Goal: Task Accomplishment & Management: Use online tool/utility

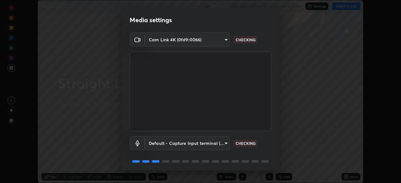
scroll to position [22, 0]
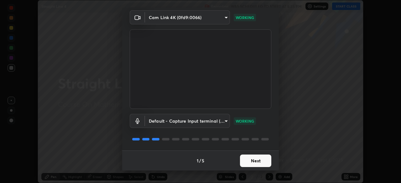
click at [262, 163] on button "Next" at bounding box center [255, 161] width 31 height 13
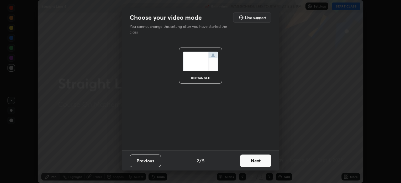
click at [264, 163] on button "Next" at bounding box center [255, 161] width 31 height 13
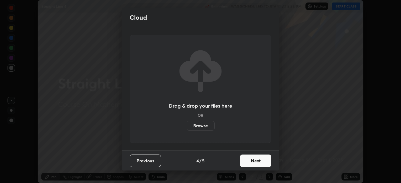
click at [266, 164] on button "Next" at bounding box center [255, 161] width 31 height 13
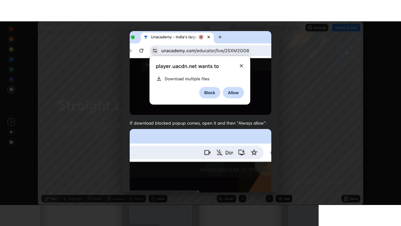
scroll to position [150, 0]
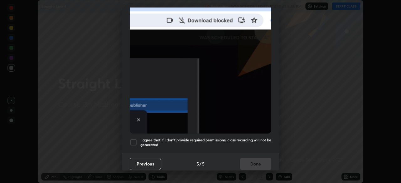
click at [263, 140] on h5 "I agree that if I don't provide required permissions, class recording will not …" at bounding box center [205, 143] width 131 height 10
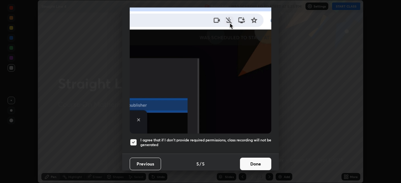
click at [263, 160] on button "Done" at bounding box center [255, 164] width 31 height 13
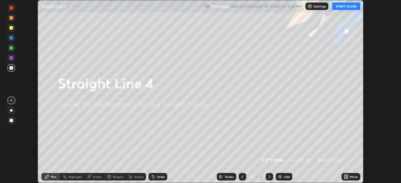
click at [353, 176] on div "More" at bounding box center [354, 176] width 8 height 3
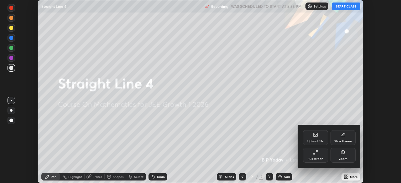
click at [318, 156] on div "Full screen" at bounding box center [315, 155] width 25 height 15
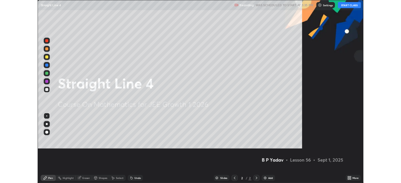
scroll to position [226, 401]
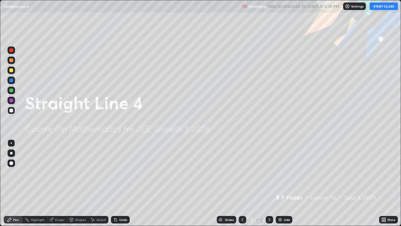
click at [379, 6] on button "START CLASS" at bounding box center [384, 7] width 28 height 8
click at [280, 183] on img at bounding box center [280, 219] width 5 height 5
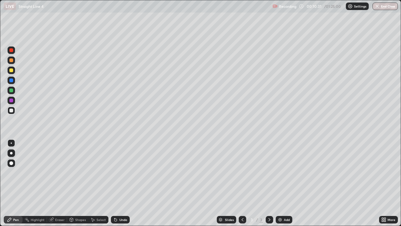
click at [11, 60] on div at bounding box center [11, 60] width 4 height 4
click at [11, 111] on div at bounding box center [11, 110] width 4 height 4
click at [13, 89] on div at bounding box center [11, 90] width 4 height 4
click at [81, 183] on div "Shapes" at bounding box center [77, 220] width 21 height 8
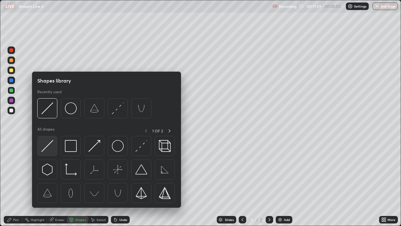
click at [50, 146] on img at bounding box center [47, 146] width 12 height 12
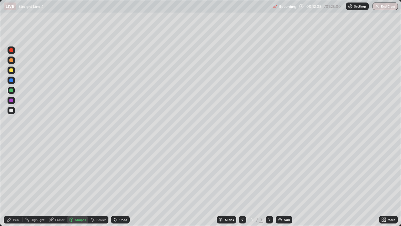
click at [16, 183] on div "Pen" at bounding box center [16, 219] width 6 height 3
click at [11, 60] on div at bounding box center [11, 60] width 4 height 4
click at [11, 91] on div at bounding box center [11, 90] width 4 height 4
click at [10, 112] on div at bounding box center [11, 110] width 4 height 4
click at [11, 70] on div at bounding box center [11, 70] width 4 height 4
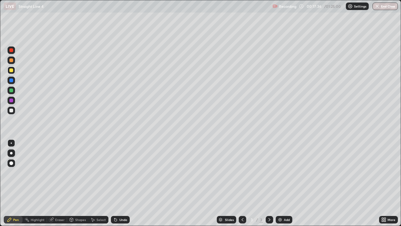
click at [284, 183] on div "Add" at bounding box center [287, 219] width 6 height 3
click at [12, 91] on div at bounding box center [11, 90] width 4 height 4
click at [11, 110] on div at bounding box center [11, 110] width 4 height 4
click at [10, 61] on div at bounding box center [11, 60] width 4 height 4
click at [11, 110] on div at bounding box center [11, 110] width 4 height 4
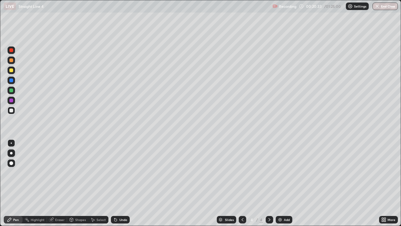
click at [58, 183] on div "Eraser" at bounding box center [59, 219] width 9 height 3
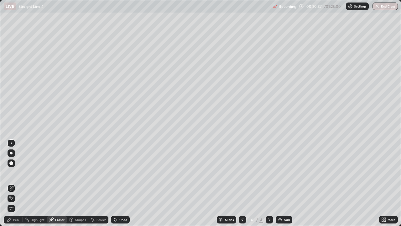
click at [17, 183] on div "Pen" at bounding box center [16, 219] width 6 height 3
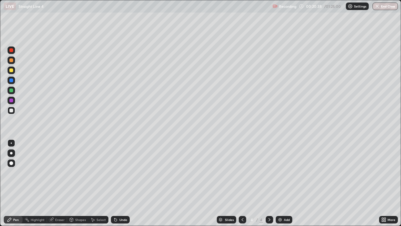
click at [11, 91] on div at bounding box center [11, 90] width 4 height 4
click at [12, 60] on div at bounding box center [11, 60] width 4 height 4
click at [279, 183] on img at bounding box center [280, 219] width 5 height 5
click at [10, 109] on div at bounding box center [11, 110] width 4 height 4
click at [12, 61] on div at bounding box center [11, 60] width 4 height 4
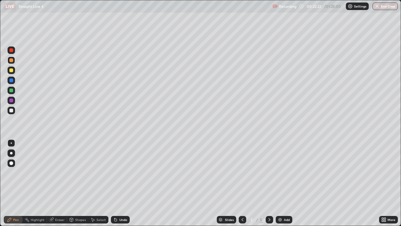
click at [12, 71] on div at bounding box center [11, 70] width 4 height 4
click at [171, 183] on div "Slides 5 / 5 Add" at bounding box center [254, 219] width 249 height 13
click at [279, 183] on img at bounding box center [280, 219] width 5 height 5
click at [10, 111] on div at bounding box center [11, 110] width 4 height 4
click at [13, 101] on div at bounding box center [11, 100] width 4 height 4
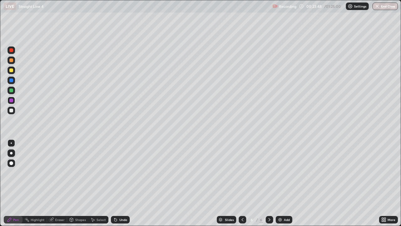
click at [285, 183] on div "Add" at bounding box center [287, 219] width 6 height 3
click at [11, 61] on div at bounding box center [11, 60] width 4 height 4
click at [11, 90] on div at bounding box center [11, 90] width 4 height 4
click at [127, 183] on div "Undo" at bounding box center [120, 220] width 19 height 8
click at [11, 71] on div at bounding box center [11, 70] width 4 height 4
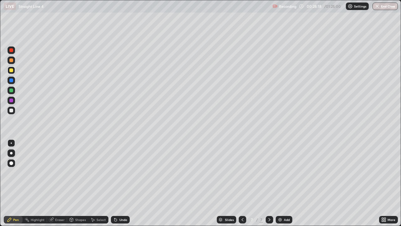
click at [278, 183] on img at bounding box center [280, 219] width 5 height 5
click at [12, 91] on div at bounding box center [11, 90] width 4 height 4
click at [120, 183] on div "Undo" at bounding box center [123, 219] width 8 height 3
click at [12, 60] on div at bounding box center [11, 60] width 4 height 4
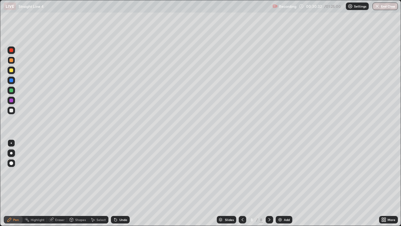
click at [10, 91] on div at bounding box center [11, 90] width 4 height 4
click at [240, 183] on icon at bounding box center [242, 219] width 5 height 5
click at [269, 183] on icon at bounding box center [269, 219] width 5 height 5
click at [280, 183] on img at bounding box center [280, 219] width 5 height 5
click at [10, 112] on div at bounding box center [12, 111] width 8 height 8
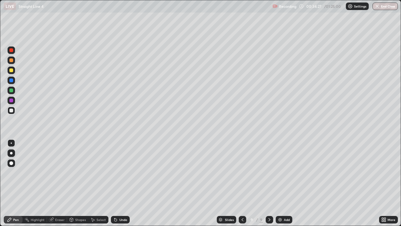
click at [122, 183] on div "Undo" at bounding box center [123, 219] width 8 height 3
click at [120, 183] on div "Undo" at bounding box center [123, 219] width 8 height 3
click at [120, 183] on div "Undo" at bounding box center [120, 220] width 19 height 8
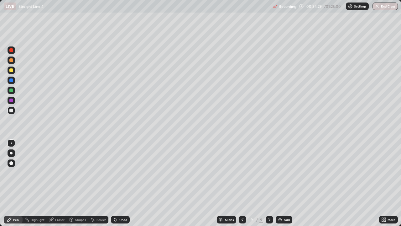
click at [120, 183] on div "Undo" at bounding box center [123, 219] width 8 height 3
click at [12, 90] on div at bounding box center [11, 90] width 4 height 4
click at [13, 112] on div at bounding box center [12, 111] width 8 height 8
click at [245, 183] on div at bounding box center [243, 220] width 8 height 8
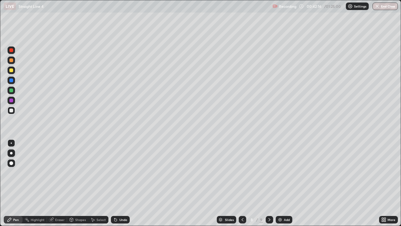
click at [271, 183] on icon at bounding box center [269, 219] width 5 height 5
click at [271, 183] on div at bounding box center [270, 220] width 8 height 8
click at [281, 183] on img at bounding box center [280, 219] width 5 height 5
click at [11, 61] on div at bounding box center [11, 60] width 4 height 4
click at [11, 109] on div at bounding box center [11, 110] width 4 height 4
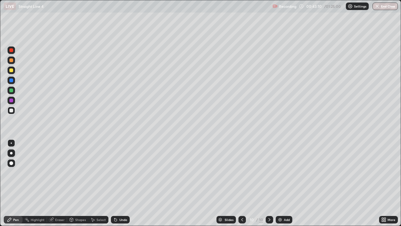
click at [120, 183] on div "Undo" at bounding box center [123, 219] width 8 height 3
click at [167, 183] on div "Slides 10 / 10 Add" at bounding box center [254, 219] width 249 height 13
click at [286, 183] on div "Add" at bounding box center [287, 219] width 6 height 3
click at [12, 62] on div at bounding box center [11, 60] width 4 height 4
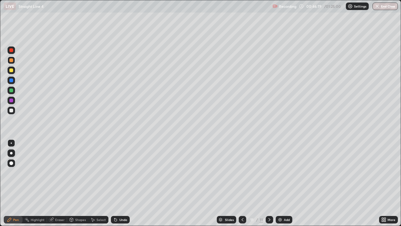
click at [11, 91] on div at bounding box center [11, 90] width 4 height 4
click at [10, 109] on div at bounding box center [11, 110] width 4 height 4
click at [122, 183] on div "Undo" at bounding box center [123, 219] width 8 height 3
click at [277, 183] on div "Add" at bounding box center [284, 220] width 17 height 8
click at [12, 61] on div at bounding box center [11, 60] width 4 height 4
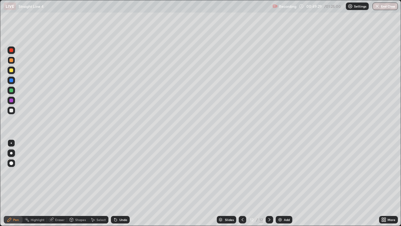
click at [11, 91] on div at bounding box center [11, 90] width 4 height 4
click at [12, 70] on div at bounding box center [11, 70] width 4 height 4
click at [12, 100] on div at bounding box center [11, 100] width 4 height 4
click at [14, 90] on div at bounding box center [12, 90] width 8 height 8
click at [11, 72] on div at bounding box center [11, 70] width 4 height 4
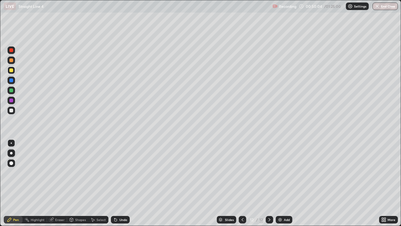
click at [124, 183] on div "Undo" at bounding box center [123, 219] width 8 height 3
click at [117, 183] on div "Undo" at bounding box center [120, 220] width 19 height 8
click at [10, 111] on div at bounding box center [11, 110] width 4 height 4
click at [13, 72] on div at bounding box center [12, 70] width 8 height 8
click at [11, 89] on div at bounding box center [11, 90] width 4 height 4
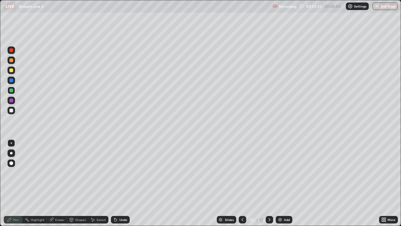
click at [279, 183] on img at bounding box center [280, 219] width 5 height 5
click at [11, 61] on div at bounding box center [11, 60] width 4 height 4
click at [13, 71] on div at bounding box center [11, 70] width 4 height 4
click at [119, 183] on div "Undo" at bounding box center [118, 219] width 21 height 13
click at [12, 90] on div at bounding box center [11, 90] width 4 height 4
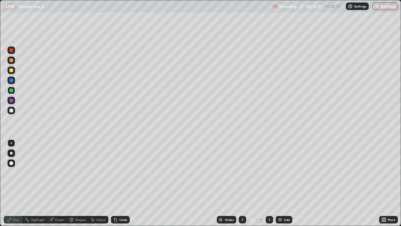
click at [10, 112] on div at bounding box center [11, 110] width 4 height 4
click at [11, 71] on div at bounding box center [11, 70] width 4 height 4
click at [283, 183] on div "Add" at bounding box center [284, 220] width 17 height 8
click at [11, 60] on div at bounding box center [11, 60] width 4 height 4
click at [12, 91] on div at bounding box center [11, 90] width 4 height 4
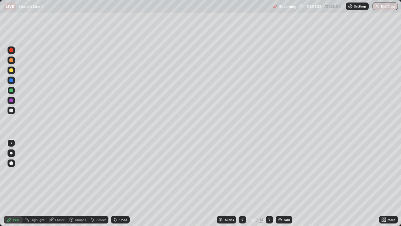
click at [119, 183] on div "Undo" at bounding box center [123, 219] width 8 height 3
click at [120, 183] on div "Undo" at bounding box center [123, 219] width 8 height 3
click at [12, 71] on div at bounding box center [11, 70] width 4 height 4
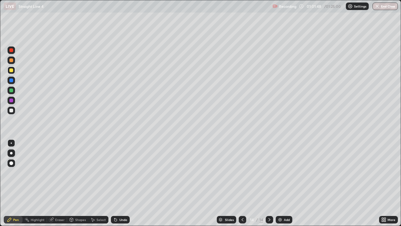
click at [11, 110] on div at bounding box center [11, 110] width 4 height 4
click at [123, 183] on div "Undo" at bounding box center [123, 219] width 8 height 3
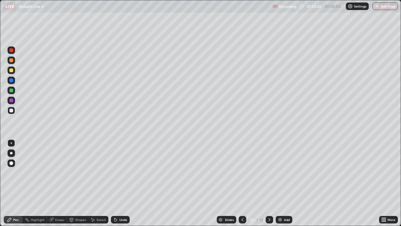
click at [122, 183] on div "Undo" at bounding box center [123, 219] width 8 height 3
click at [278, 183] on img at bounding box center [280, 219] width 5 height 5
click at [121, 183] on div "Undo" at bounding box center [123, 219] width 8 height 3
click at [119, 183] on div "Undo" at bounding box center [120, 220] width 19 height 8
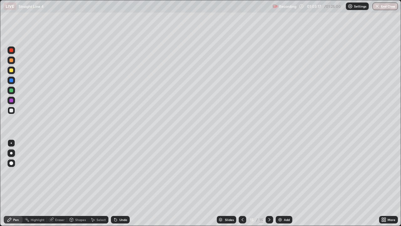
click at [120, 183] on div "Undo" at bounding box center [120, 220] width 19 height 8
click at [278, 183] on img at bounding box center [280, 219] width 5 height 5
click at [11, 91] on div at bounding box center [11, 90] width 4 height 4
click at [9, 100] on div at bounding box center [11, 100] width 4 height 4
click at [11, 71] on div at bounding box center [11, 70] width 4 height 4
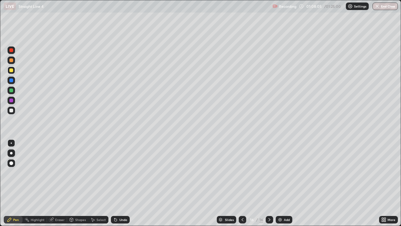
click at [11, 93] on div at bounding box center [12, 90] width 8 height 8
click at [280, 183] on img at bounding box center [280, 219] width 5 height 5
click at [123, 183] on div "Undo" at bounding box center [123, 219] width 8 height 3
click at [242, 183] on icon at bounding box center [243, 219] width 2 height 3
click at [241, 183] on icon at bounding box center [242, 219] width 5 height 5
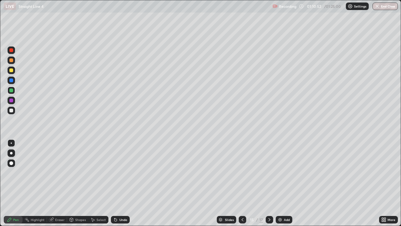
click at [241, 183] on div at bounding box center [243, 220] width 8 height 8
click at [272, 183] on div at bounding box center [270, 220] width 8 height 8
click at [271, 183] on icon at bounding box center [269, 219] width 5 height 5
click at [270, 183] on icon at bounding box center [269, 219] width 5 height 5
click at [271, 183] on icon at bounding box center [269, 219] width 5 height 5
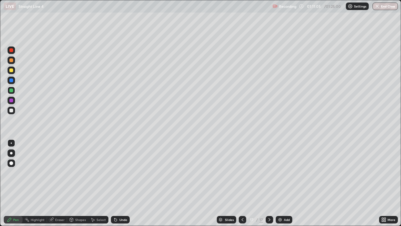
click at [274, 183] on div "Slides 17 / 17 Add" at bounding box center [254, 219] width 249 height 13
click at [272, 183] on div at bounding box center [270, 220] width 8 height 8
click at [282, 183] on div "Add" at bounding box center [284, 220] width 17 height 8
click at [10, 110] on div at bounding box center [11, 110] width 4 height 4
click at [117, 183] on icon at bounding box center [115, 219] width 5 height 5
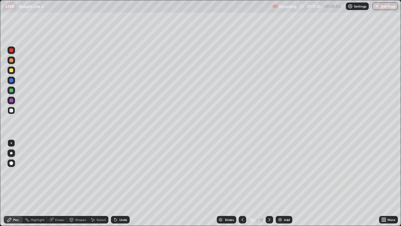
click at [116, 183] on icon at bounding box center [115, 219] width 5 height 5
click at [118, 183] on div "Undo" at bounding box center [120, 220] width 19 height 8
click at [120, 183] on div "Undo" at bounding box center [123, 219] width 8 height 3
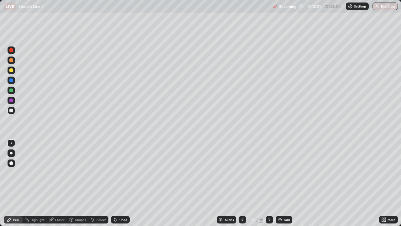
click at [120, 183] on div "Undo" at bounding box center [123, 219] width 8 height 3
click at [242, 183] on icon at bounding box center [243, 219] width 2 height 3
click at [242, 183] on icon at bounding box center [242, 219] width 5 height 5
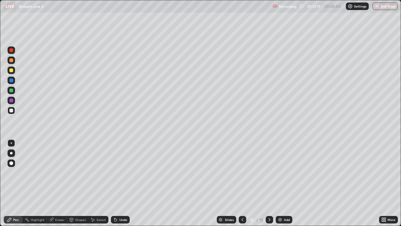
click at [242, 183] on icon at bounding box center [243, 219] width 2 height 3
click at [269, 183] on icon at bounding box center [269, 219] width 5 height 5
click at [269, 183] on icon at bounding box center [270, 219] width 2 height 3
click at [269, 183] on icon at bounding box center [269, 219] width 5 height 5
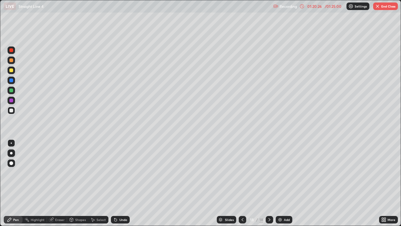
click at [242, 183] on icon at bounding box center [242, 219] width 5 height 5
click at [241, 183] on icon at bounding box center [242, 219] width 5 height 5
click at [242, 183] on icon at bounding box center [242, 219] width 5 height 5
click at [242, 183] on icon at bounding box center [243, 219] width 2 height 3
click at [241, 183] on icon at bounding box center [242, 219] width 5 height 5
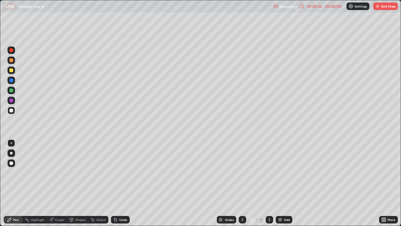
click at [242, 183] on icon at bounding box center [242, 219] width 5 height 5
click at [268, 183] on icon at bounding box center [269, 219] width 5 height 5
click at [379, 7] on img "button" at bounding box center [377, 6] width 5 height 5
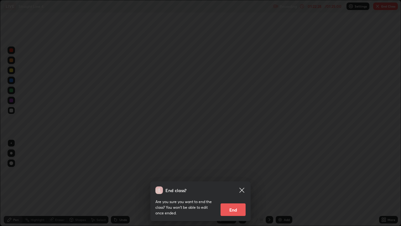
click at [232, 183] on button "End" at bounding box center [233, 209] width 25 height 13
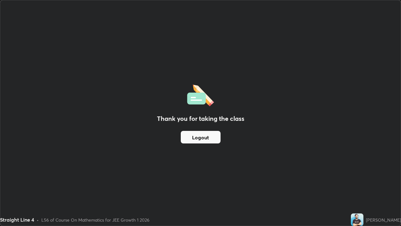
click at [202, 139] on button "Logout" at bounding box center [201, 137] width 40 height 13
click at [202, 138] on button "Logout" at bounding box center [201, 137] width 40 height 13
click at [201, 141] on button "Logout" at bounding box center [201, 137] width 40 height 13
click at [201, 140] on button "Logout" at bounding box center [201, 137] width 40 height 13
click at [201, 138] on button "Logout" at bounding box center [201, 137] width 40 height 13
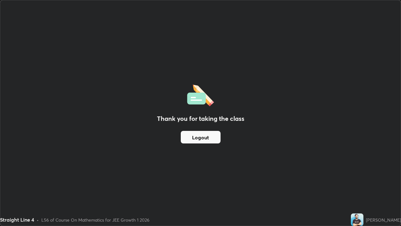
click at [200, 137] on button "Logout" at bounding box center [201, 137] width 40 height 13
click at [199, 138] on button "Logout" at bounding box center [201, 137] width 40 height 13
click at [201, 137] on button "Logout" at bounding box center [201, 137] width 40 height 13
click at [201, 139] on button "Logout" at bounding box center [201, 137] width 40 height 13
click at [210, 134] on button "Logout" at bounding box center [201, 137] width 40 height 13
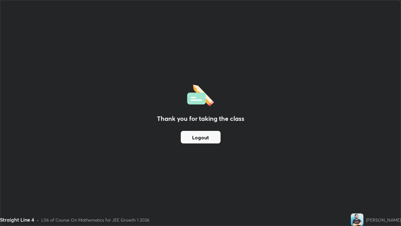
click at [210, 136] on button "Logout" at bounding box center [201, 137] width 40 height 13
click at [210, 138] on button "Logout" at bounding box center [201, 137] width 40 height 13
click at [209, 139] on button "Logout" at bounding box center [201, 137] width 40 height 13
click at [209, 138] on button "Logout" at bounding box center [201, 137] width 40 height 13
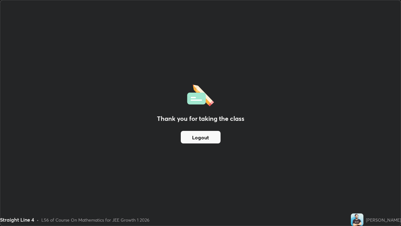
click at [210, 137] on button "Logout" at bounding box center [201, 137] width 40 height 13
click at [210, 138] on button "Logout" at bounding box center [201, 137] width 40 height 13
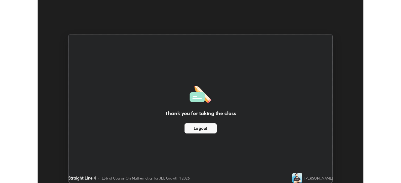
scroll to position [31152, 30934]
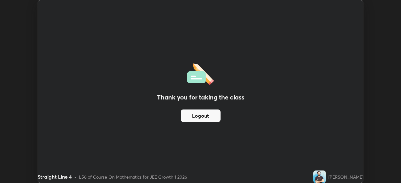
click at [214, 116] on button "Logout" at bounding box center [201, 116] width 40 height 13
click at [211, 118] on button "Logout" at bounding box center [201, 116] width 40 height 13
click at [212, 119] on button "Logout" at bounding box center [201, 116] width 40 height 13
click at [212, 117] on button "Logout" at bounding box center [201, 116] width 40 height 13
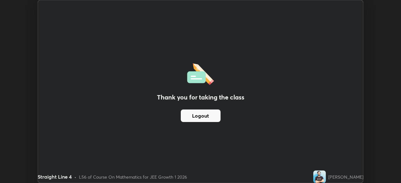
click at [212, 117] on button "Logout" at bounding box center [201, 116] width 40 height 13
click at [212, 116] on button "Logout" at bounding box center [201, 116] width 40 height 13
click at [212, 117] on button "Logout" at bounding box center [201, 116] width 40 height 13
click at [211, 116] on button "Logout" at bounding box center [201, 116] width 40 height 13
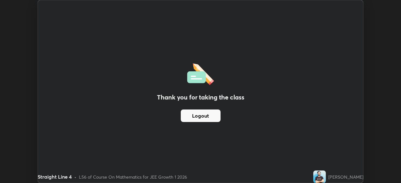
click at [211, 116] on button "Logout" at bounding box center [201, 116] width 40 height 13
click at [212, 116] on button "Logout" at bounding box center [201, 116] width 40 height 13
click at [216, 115] on button "Logout" at bounding box center [201, 116] width 40 height 13
click at [219, 115] on button "Logout" at bounding box center [201, 116] width 40 height 13
click at [220, 114] on button "Logout" at bounding box center [201, 116] width 40 height 13
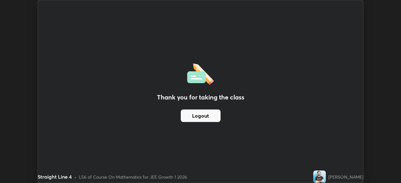
click at [220, 117] on button "Logout" at bounding box center [201, 116] width 40 height 13
click at [219, 118] on button "Logout" at bounding box center [201, 116] width 40 height 13
